Goal: Submit feedback/report problem

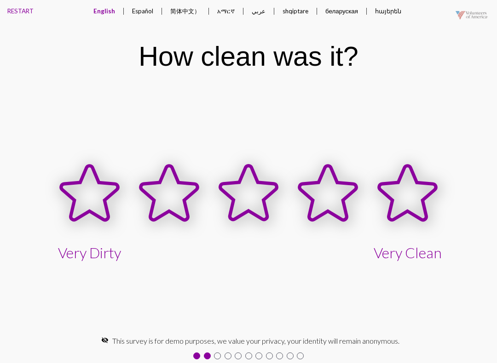
scroll to position [-4, 0]
click at [164, 202] on icon at bounding box center [169, 193] width 57 height 54
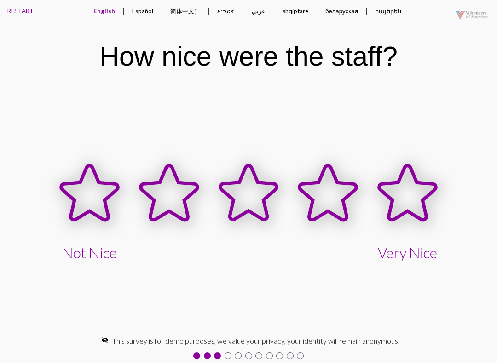
click at [249, 207] on icon at bounding box center [248, 193] width 57 height 54
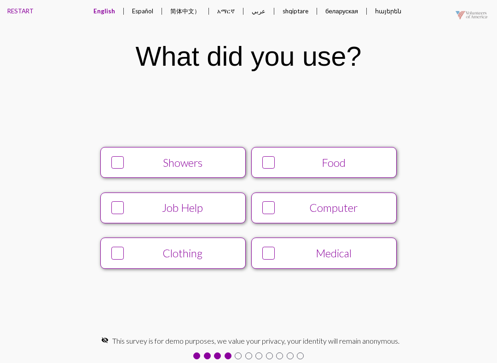
click at [129, 176] on button "Showers" at bounding box center [172, 162] width 145 height 31
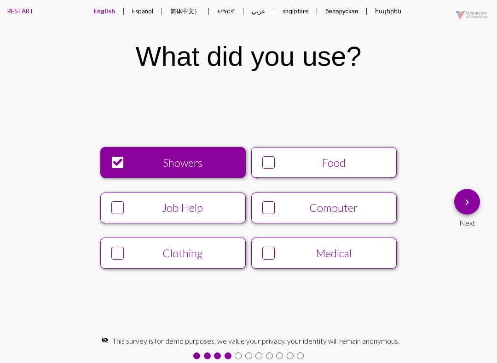
click at [299, 276] on div "Showers Food Job Help Computer Clothing Medical" at bounding box center [248, 208] width 404 height 136
click at [375, 253] on div "Medical" at bounding box center [333, 253] width 111 height 13
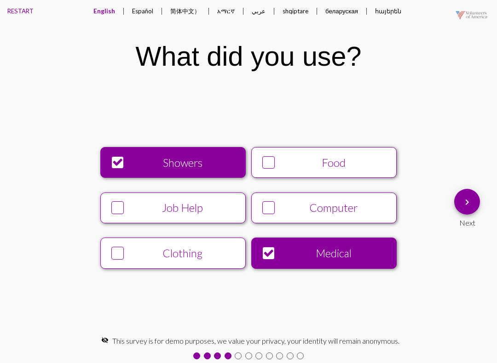
click at [465, 198] on mat-icon "keyboard_arrow_right" at bounding box center [466, 202] width 11 height 11
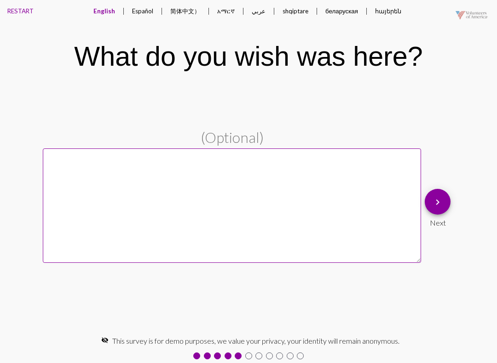
click at [7, 16] on button "RESTART" at bounding box center [20, 11] width 41 height 22
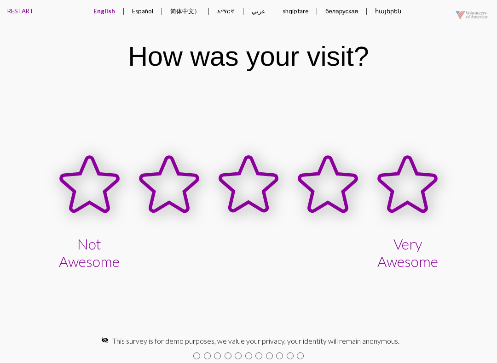
click at [356, 224] on icon at bounding box center [328, 185] width 80 height 80
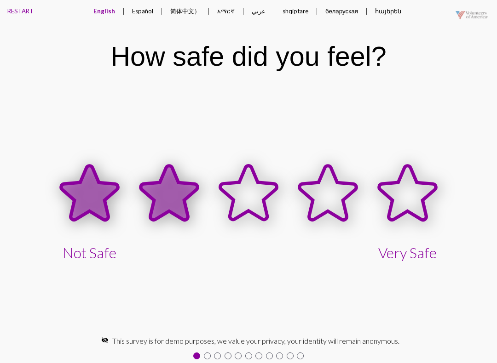
click at [161, 196] on icon at bounding box center [169, 193] width 57 height 54
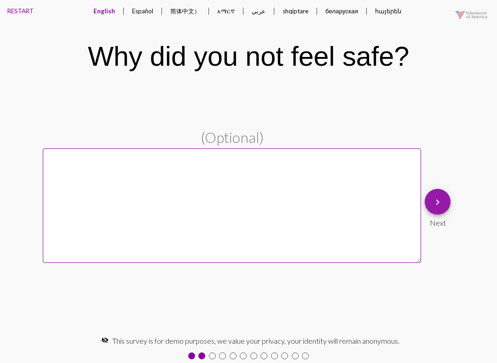
click at [441, 205] on mat-icon "keyboard_arrow_right" at bounding box center [437, 202] width 11 height 11
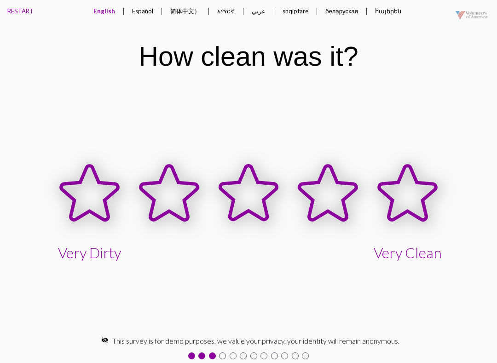
click at [266, 202] on icon at bounding box center [249, 194] width 80 height 80
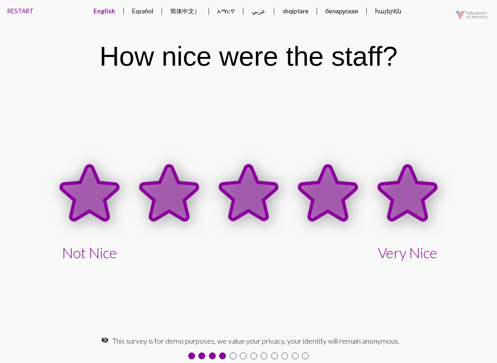
click at [408, 200] on icon at bounding box center [407, 193] width 57 height 54
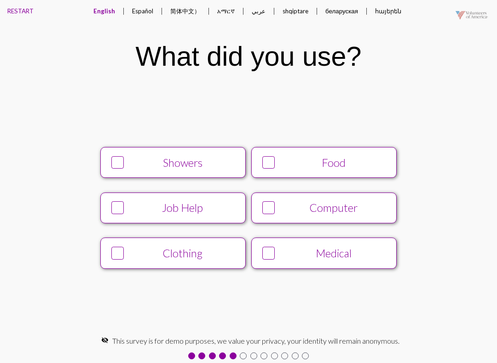
click at [178, 157] on div "Showers" at bounding box center [182, 162] width 111 height 13
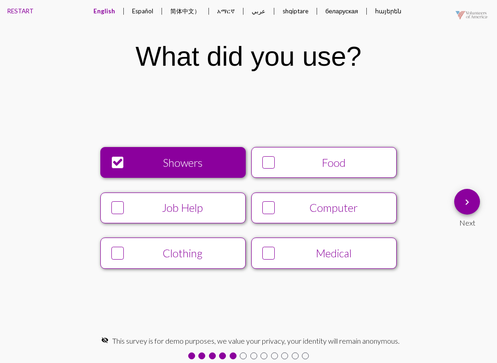
click at [473, 209] on button "keyboard_arrow_right" at bounding box center [467, 202] width 26 height 26
